Goal: Find specific page/section: Find specific page/section

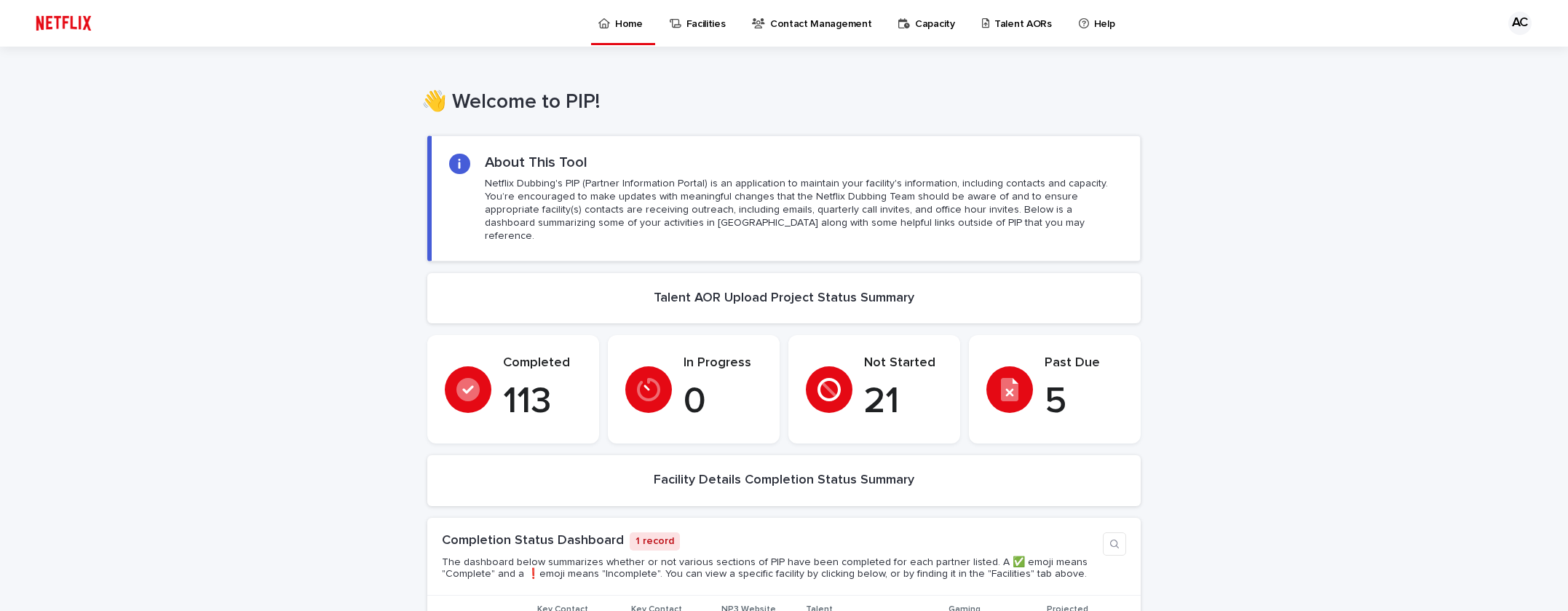
click at [892, 380] on p "21" at bounding box center [903, 402] width 78 height 44
drag, startPoint x: 838, startPoint y: 354, endPoint x: 895, endPoint y: 337, distance: 59.5
click at [842, 355] on div "Not Started 21" at bounding box center [875, 389] width 137 height 69
drag, startPoint x: 896, startPoint y: 337, endPoint x: 895, endPoint y: 352, distance: 15.0
click at [896, 343] on section "Not Started 21" at bounding box center [874, 388] width 172 height 108
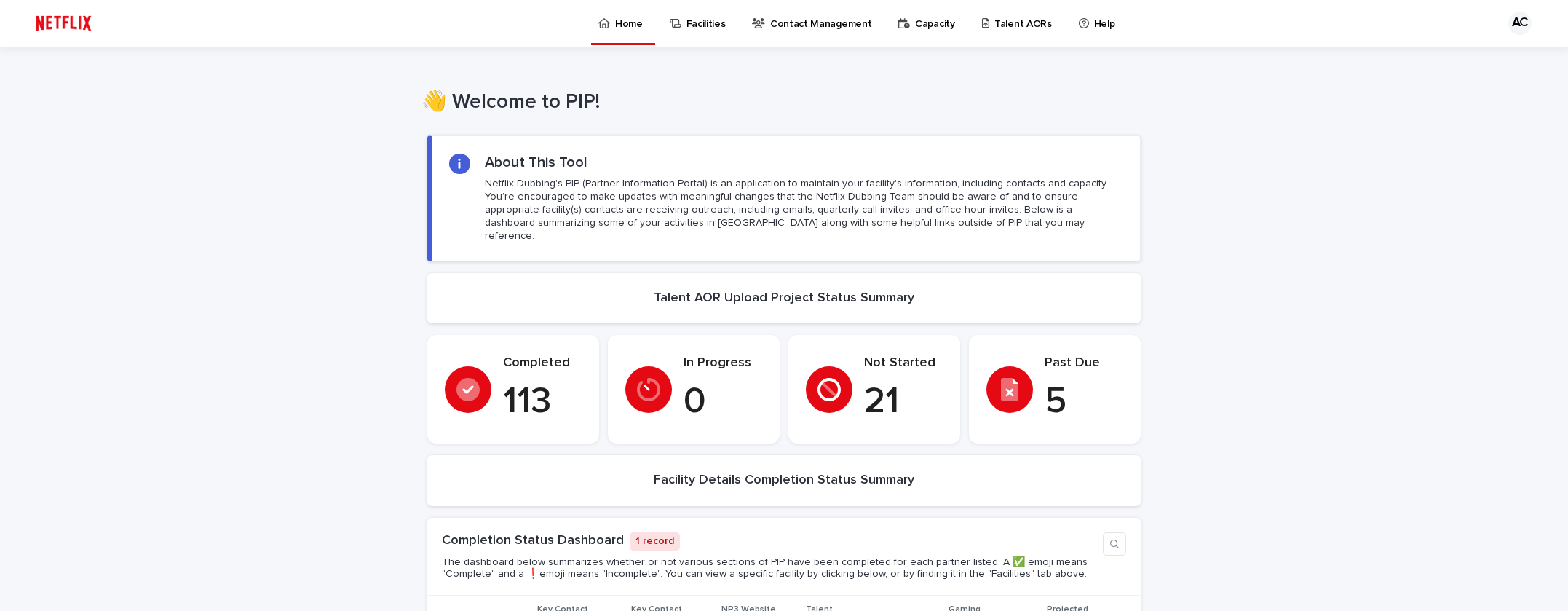
click at [895, 355] on p "Not Started" at bounding box center [903, 363] width 78 height 16
click at [789, 42] on link "Contact Management" at bounding box center [814, 22] width 127 height 45
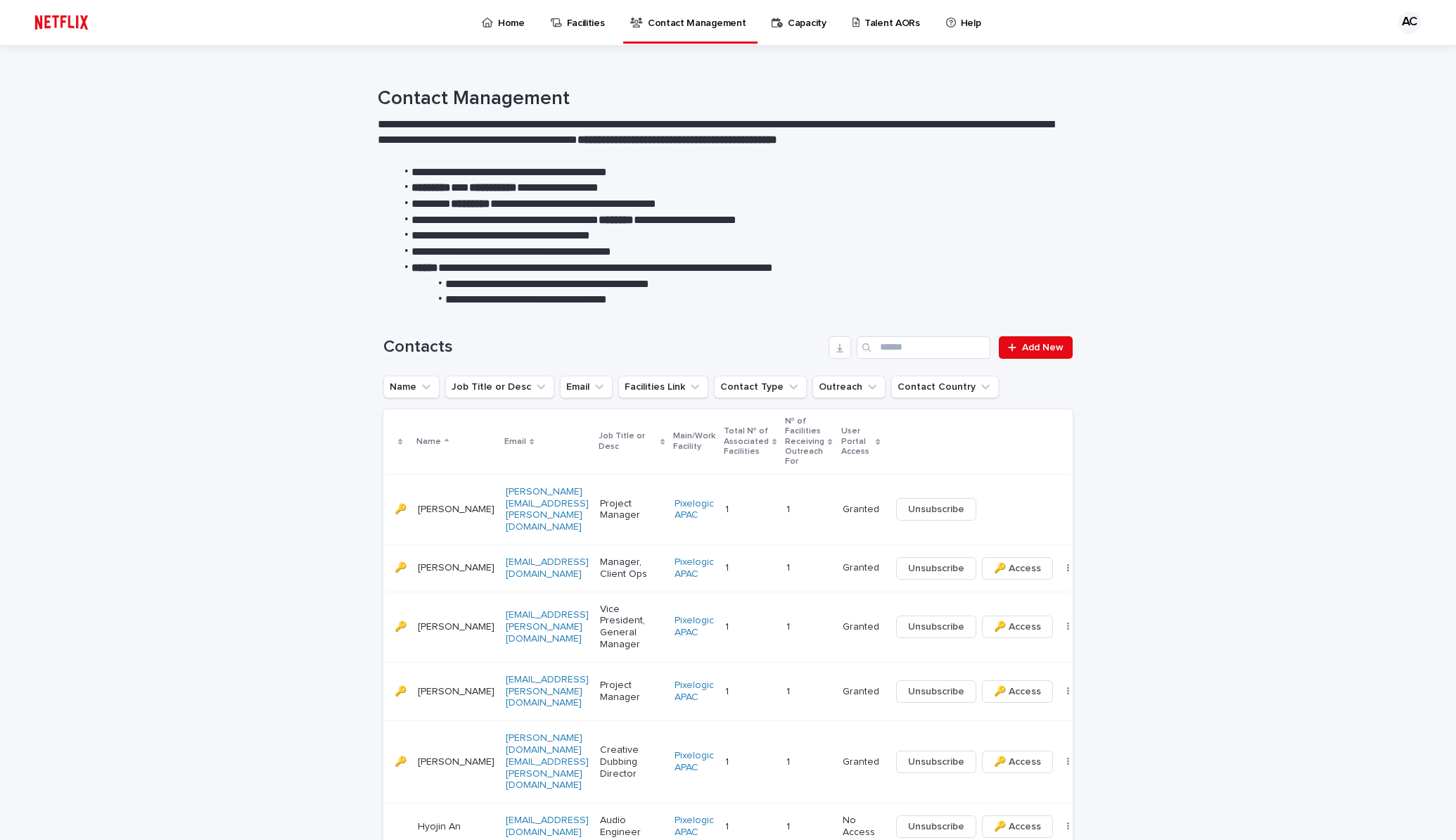
click at [512, 17] on p "Home" at bounding box center [512, 14] width 27 height 29
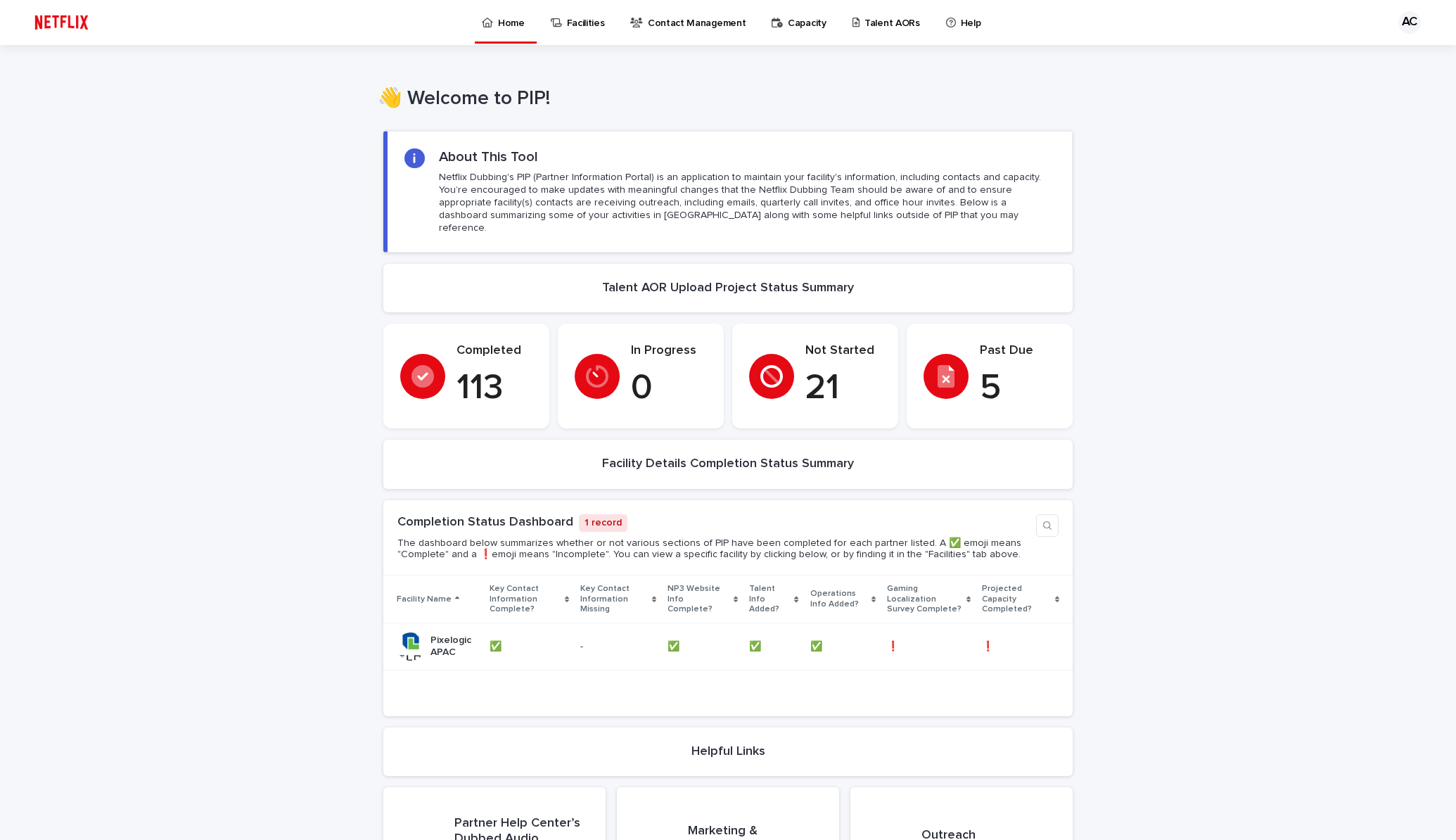
drag, startPoint x: 977, startPoint y: 364, endPoint x: 974, endPoint y: 378, distance: 14.3
click at [980, 368] on p "5" at bounding box center [1018, 389] width 76 height 43
drag, startPoint x: 952, startPoint y: 369, endPoint x: 933, endPoint y: 359, distance: 21.5
click at [953, 369] on div at bounding box center [946, 376] width 45 height 45
drag, startPoint x: 933, startPoint y: 358, endPoint x: 941, endPoint y: 357, distance: 8.1
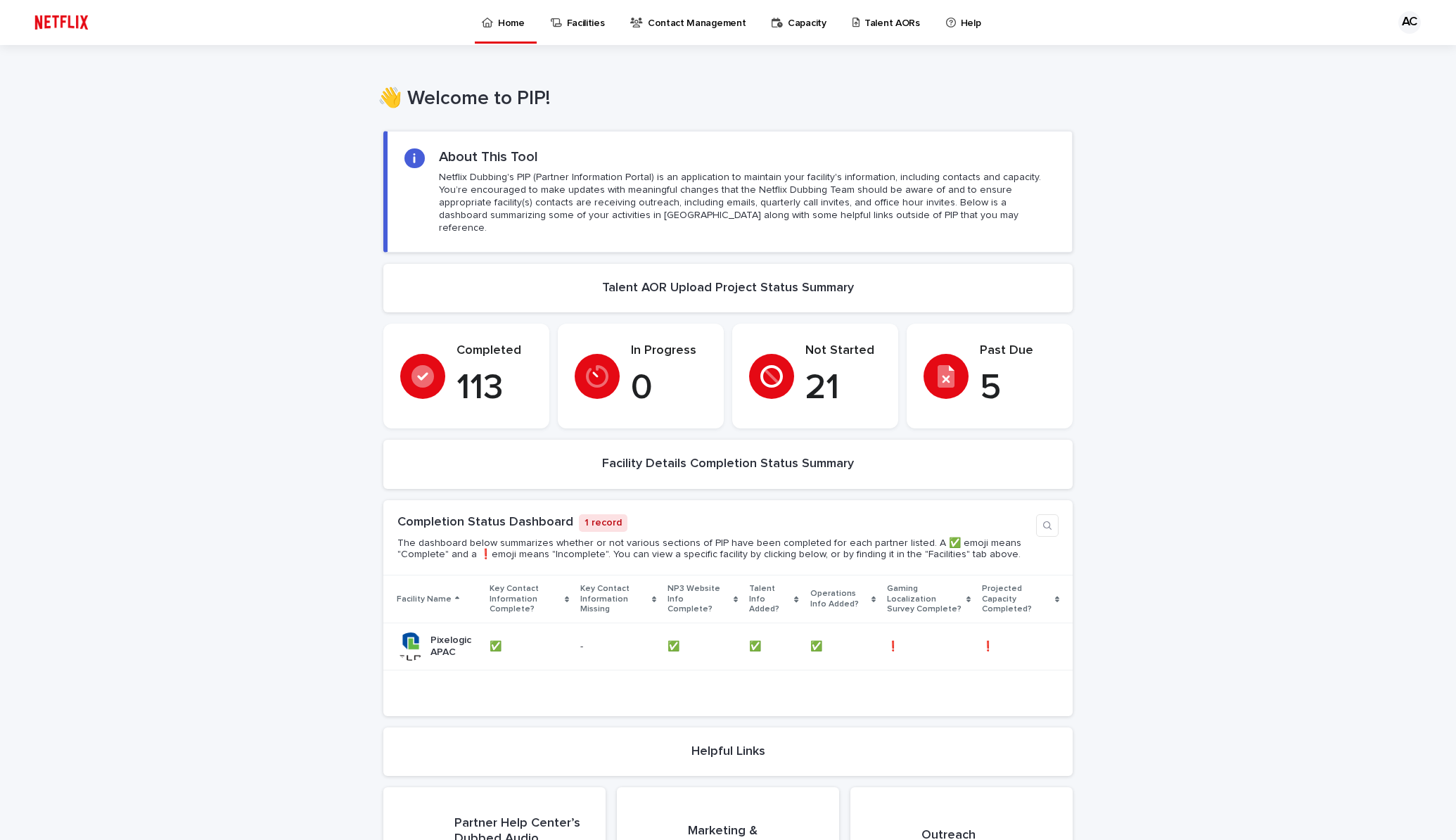
click at [937, 365] on icon at bounding box center [945, 376] width 17 height 23
click at [1018, 326] on section "Past Due 5" at bounding box center [989, 375] width 166 height 105
drag, startPoint x: 456, startPoint y: 177, endPoint x: 676, endPoint y: 145, distance: 222.3
click at [456, 177] on p "Netflix Dubbing's PIP (Partner Information Portal) is an application to maintai…" at bounding box center [747, 203] width 616 height 64
click at [588, 28] on p "Facilities" at bounding box center [586, 14] width 38 height 29
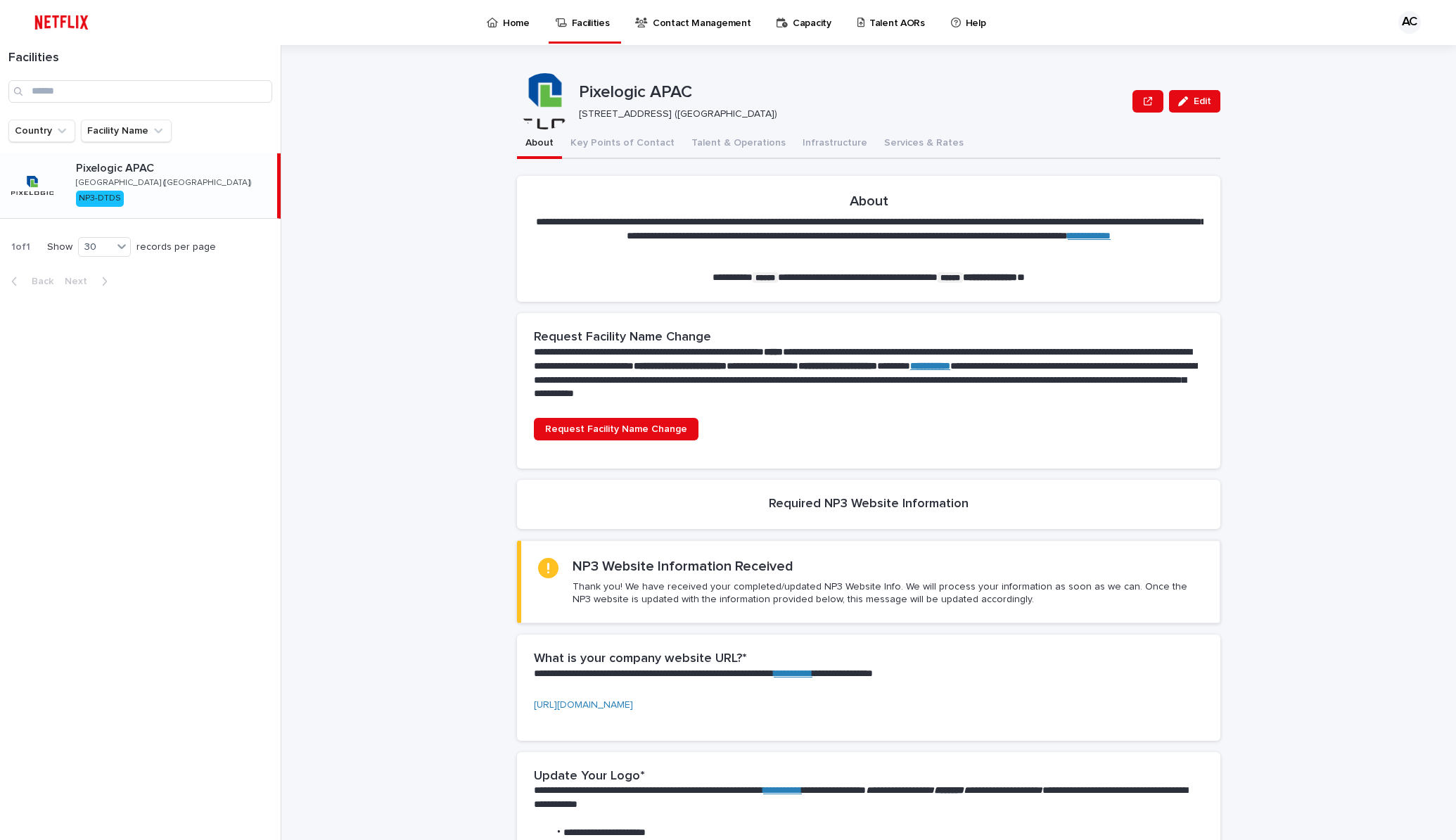
click at [870, 28] on p "Talent AORs" at bounding box center [897, 14] width 55 height 29
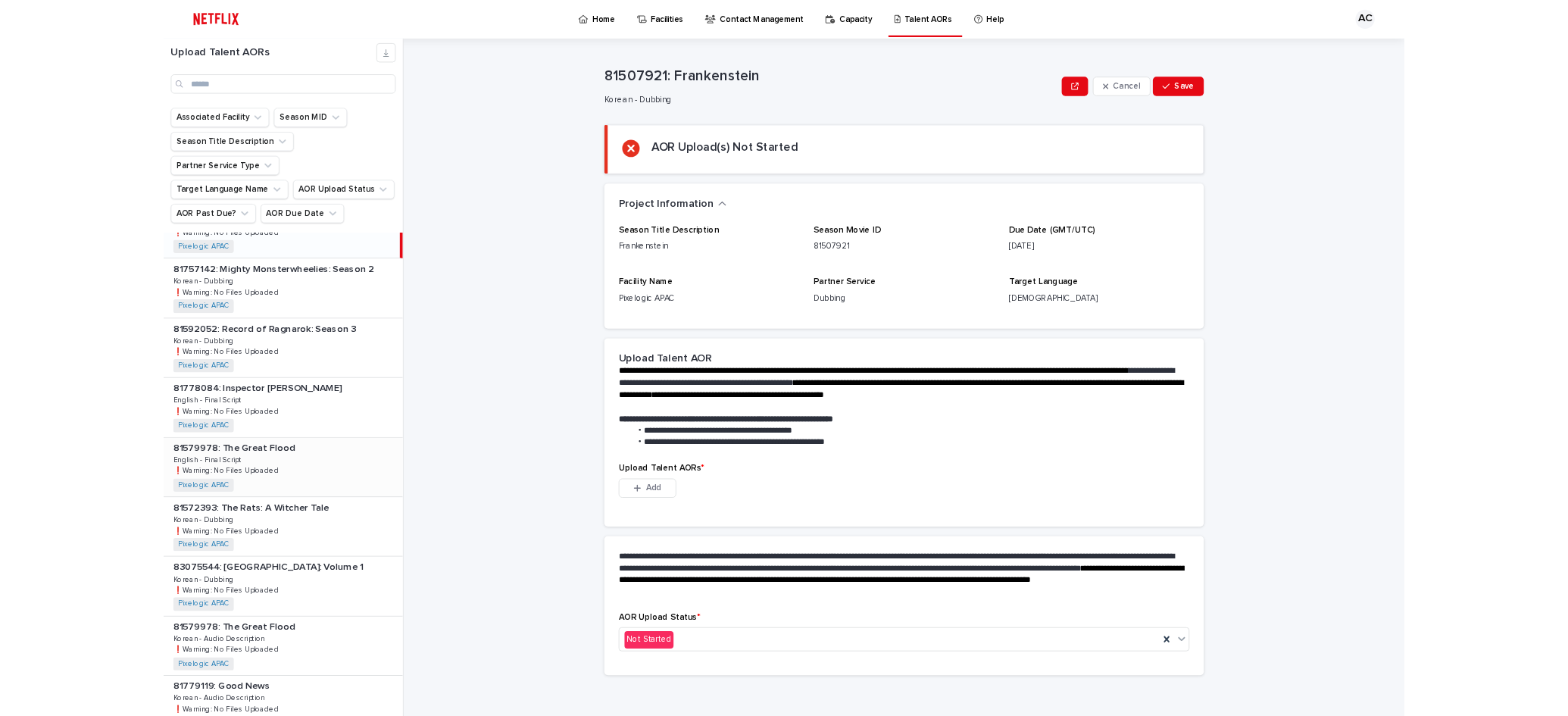
scroll to position [76, 0]
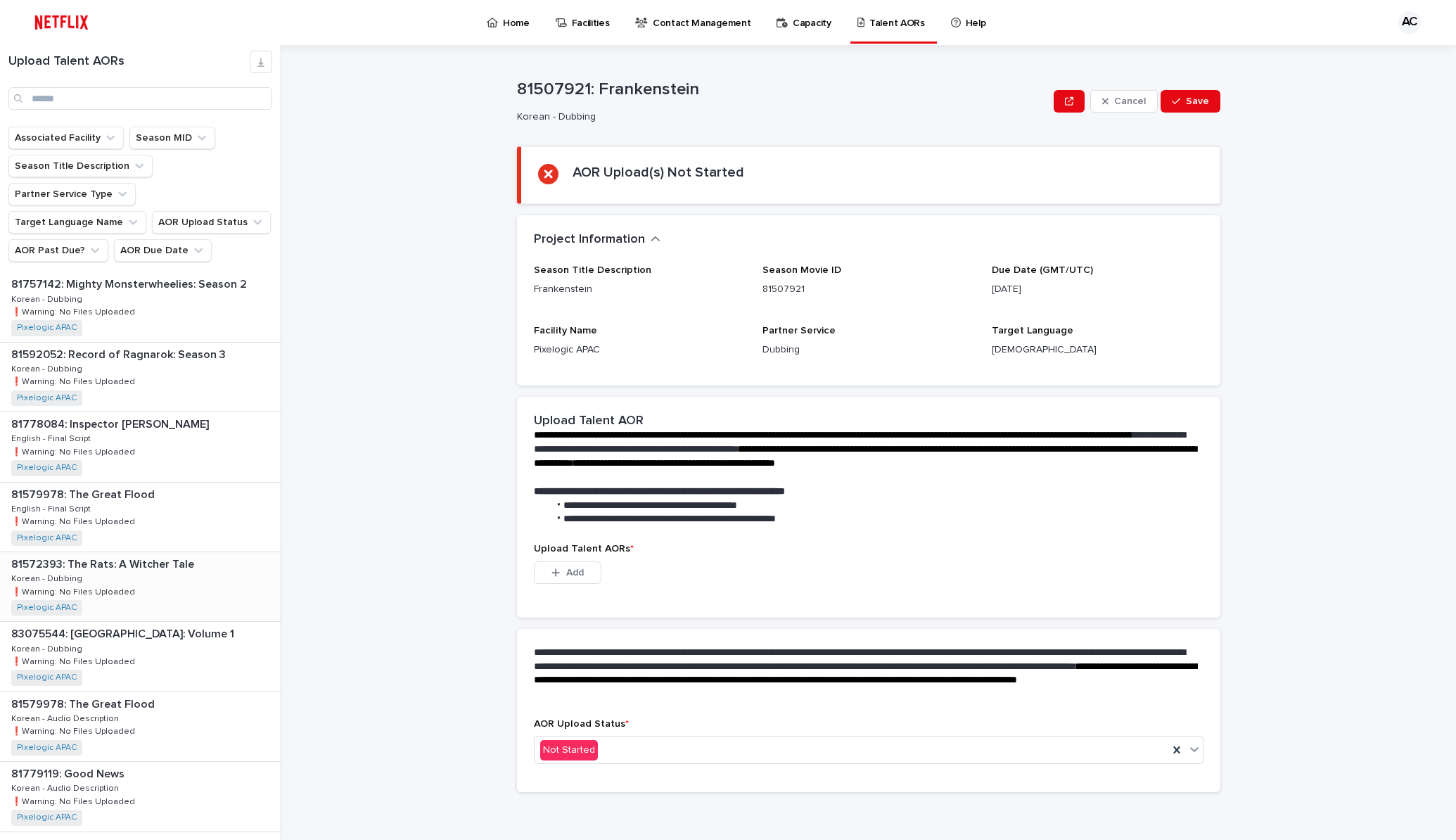
click at [237, 558] on p at bounding box center [143, 565] width 264 height 13
